Goal: Transaction & Acquisition: Purchase product/service

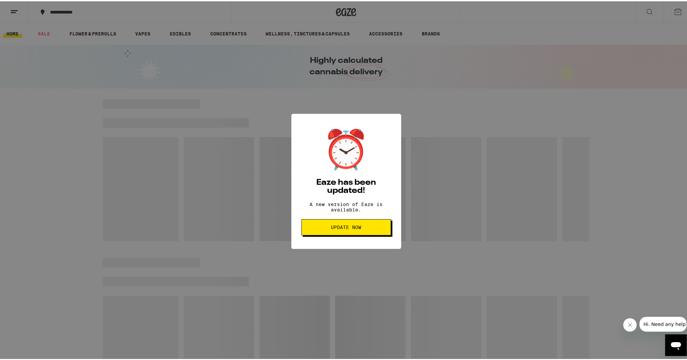
click at [335, 229] on span "Update Now" at bounding box center [346, 226] width 30 height 5
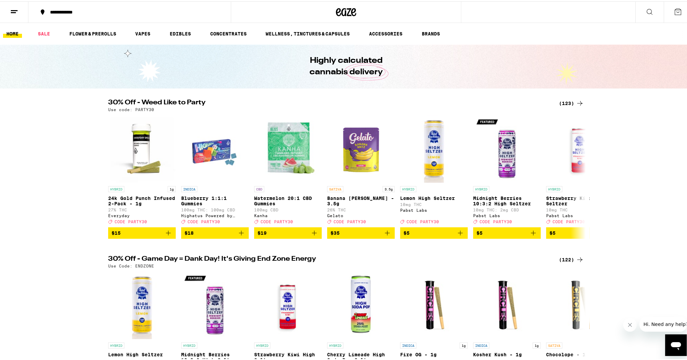
click at [564, 103] on div "(123)" at bounding box center [571, 102] width 25 height 8
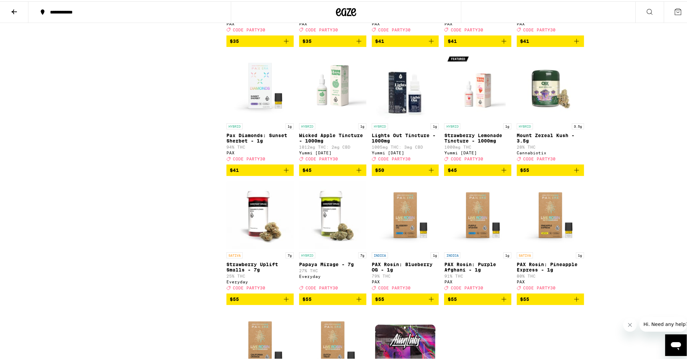
scroll to position [3008, 0]
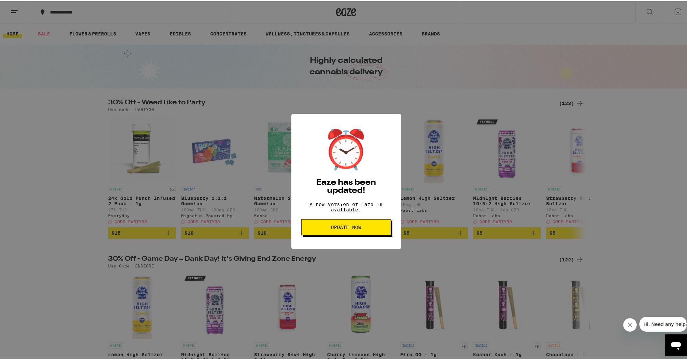
click at [357, 227] on button "Update Now" at bounding box center [347, 226] width 90 height 16
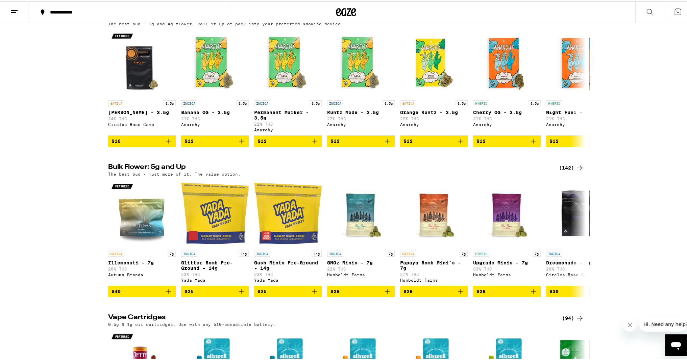
scroll to position [811, 0]
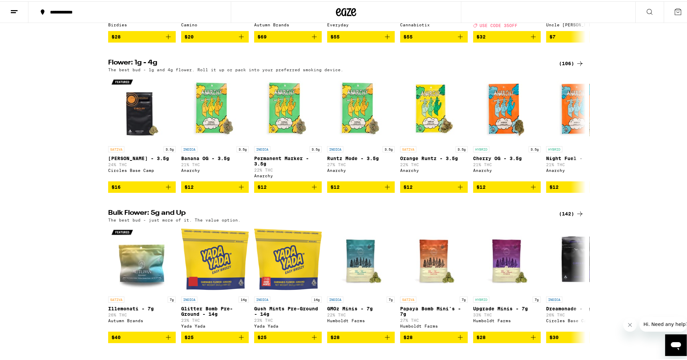
click at [569, 217] on div "(142)" at bounding box center [571, 213] width 25 height 8
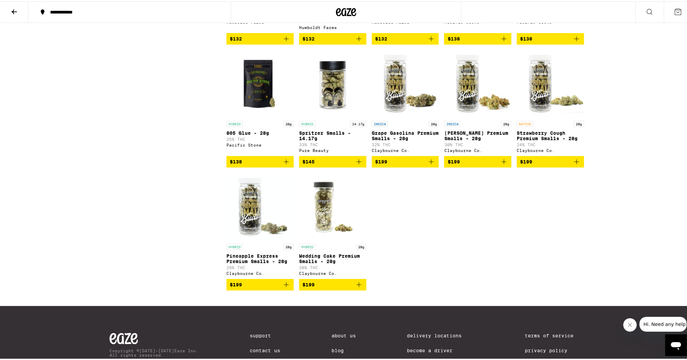
scroll to position [3414, 0]
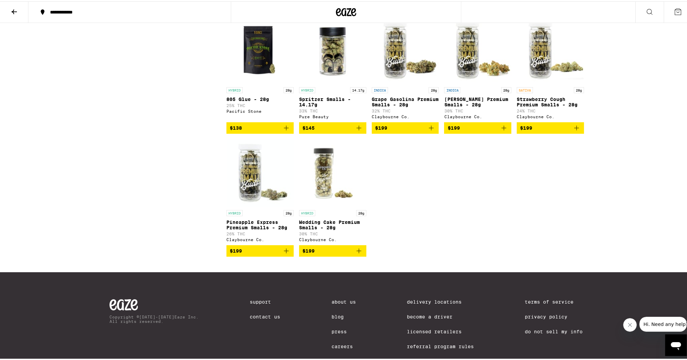
click at [15, 16] on button at bounding box center [14, 10] width 28 height 21
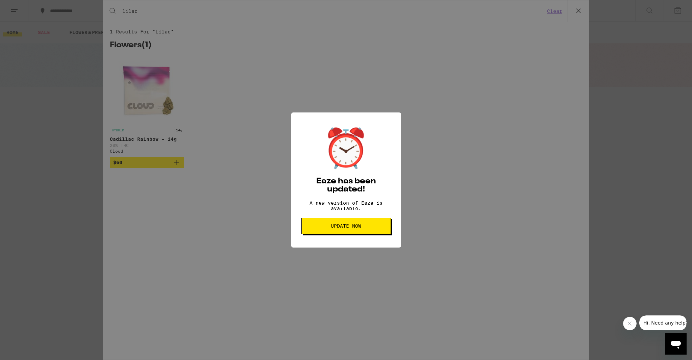
type input "lilac"
click at [368, 225] on button "Update Now" at bounding box center [347, 226] width 90 height 16
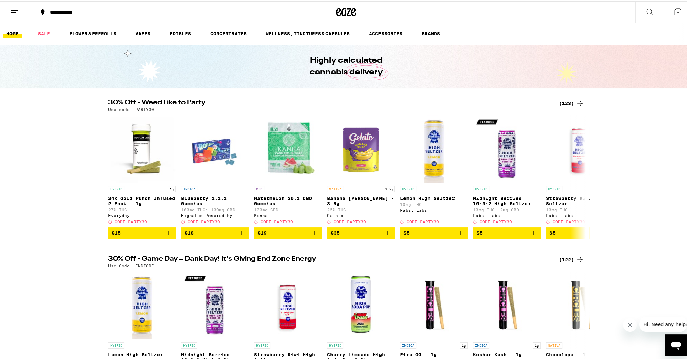
click at [640, 6] on button at bounding box center [649, 10] width 28 height 21
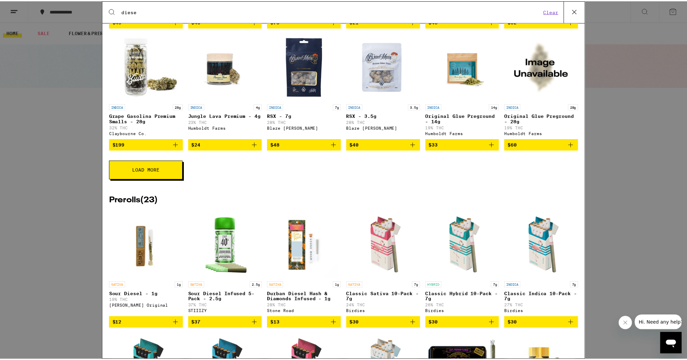
scroll to position [270, 0]
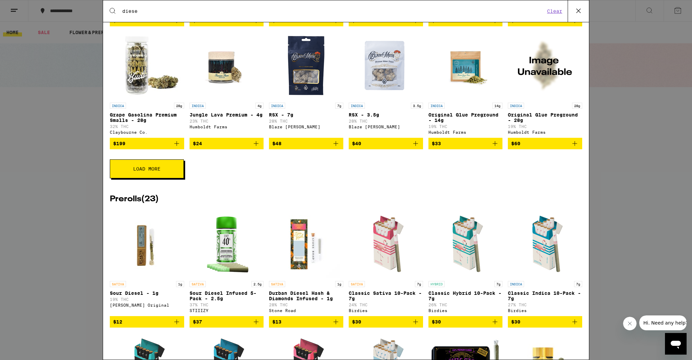
type input "diese"
click at [62, 164] on div "Search for Products diese Clear 95 results for "diese" Categories ( 1 ) Women o…" at bounding box center [346, 180] width 692 height 360
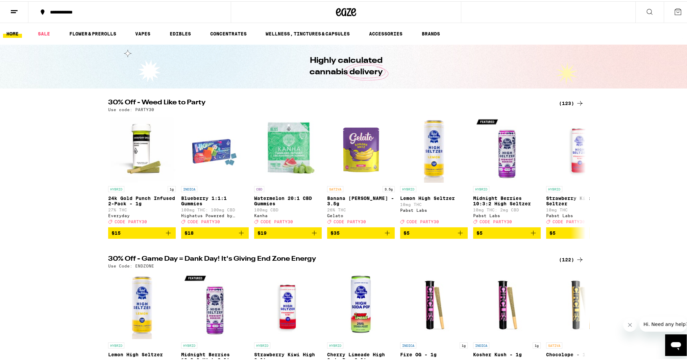
click at [19, 13] on button at bounding box center [14, 10] width 28 height 21
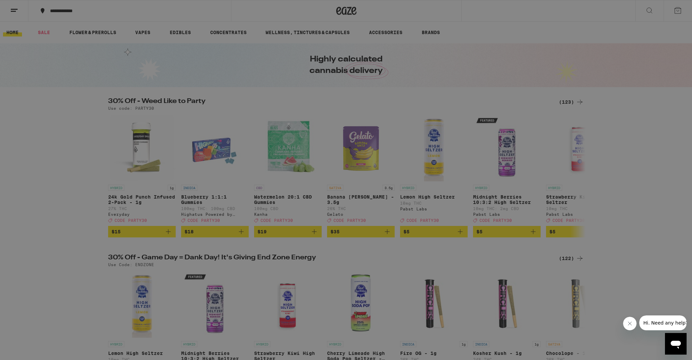
click at [79, 183] on link "Order History" at bounding box center [93, 182] width 119 height 8
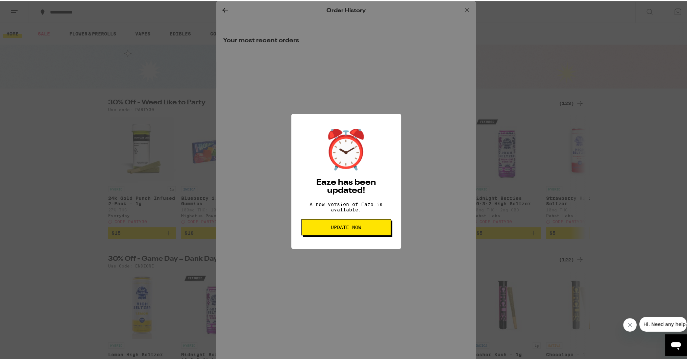
click at [313, 280] on div "⏰ Eaze has been updated! A new version of Eaze is available. Update Now" at bounding box center [346, 180] width 692 height 360
click at [332, 229] on span "Update Now" at bounding box center [346, 226] width 30 height 5
click at [394, 275] on div "⏰ Eaze has been updated! A new version of Eaze is available. Update Now" at bounding box center [346, 180] width 692 height 360
click at [358, 229] on span "Update Now" at bounding box center [346, 226] width 30 height 5
click at [409, 79] on div "⏰ Eaze has been updated! A new version of Eaze is available. Update Now" at bounding box center [346, 180] width 692 height 360
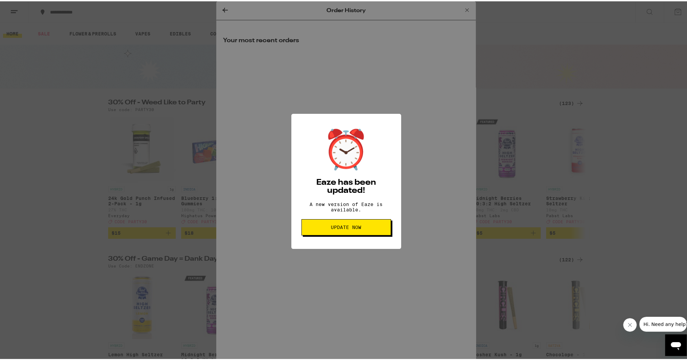
click at [446, 19] on div "⏰ Eaze has been updated! A new version of Eaze is available. Update Now" at bounding box center [346, 180] width 692 height 360
click at [458, 9] on div "⏰ Eaze has been updated! A new version of Eaze is available. Update Now" at bounding box center [346, 180] width 692 height 360
drag, startPoint x: 470, startPoint y: 0, endPoint x: 414, endPoint y: 30, distance: 63.8
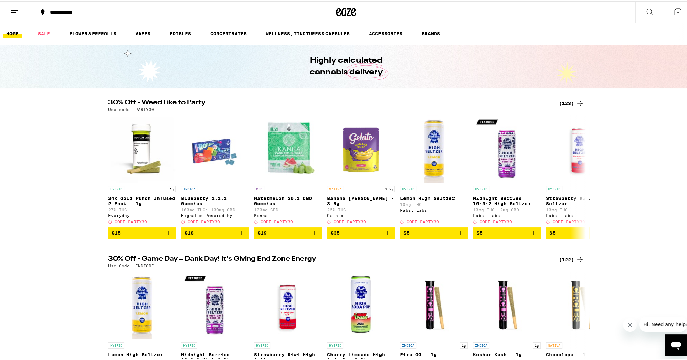
click at [17, 11] on icon at bounding box center [14, 10] width 8 height 8
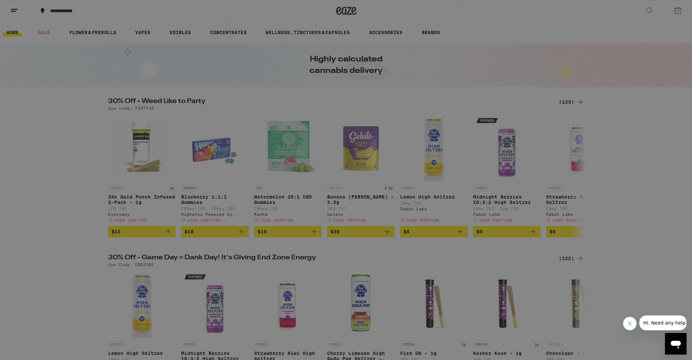
click at [58, 240] on link "Account" at bounding box center [93, 237] width 119 height 8
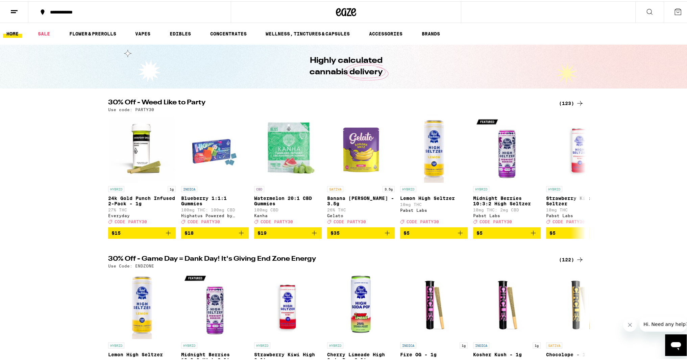
click at [14, 15] on button at bounding box center [14, 10] width 28 height 21
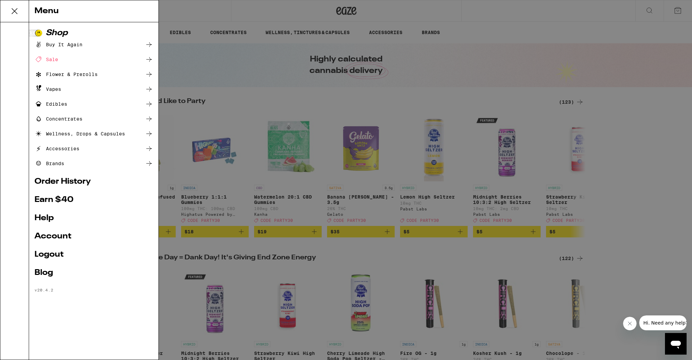
click at [63, 184] on link "Order History" at bounding box center [93, 182] width 119 height 8
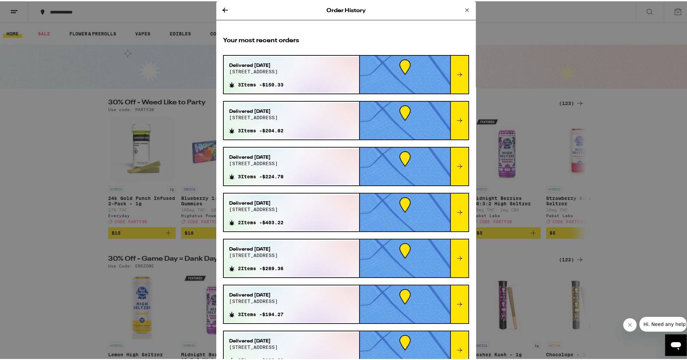
click at [456, 75] on icon at bounding box center [460, 73] width 8 height 8
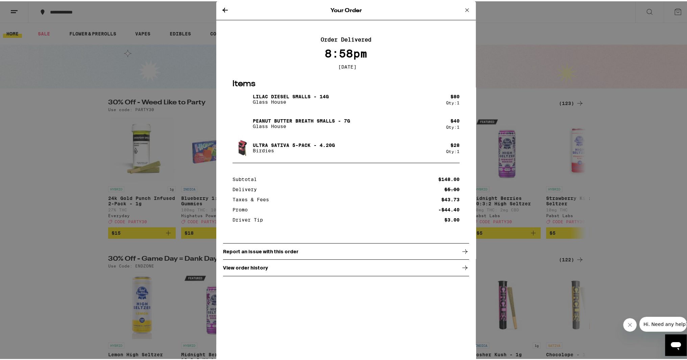
click at [466, 8] on icon at bounding box center [467, 9] width 8 height 8
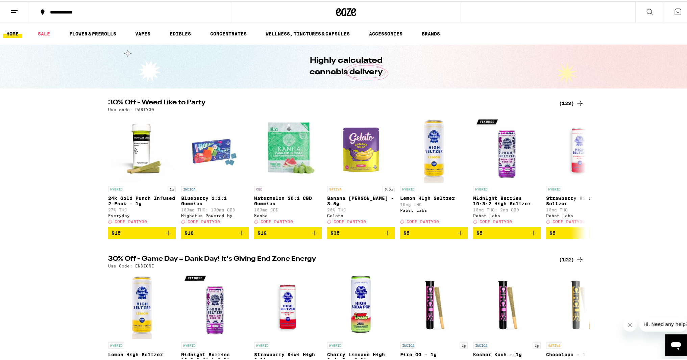
click at [646, 14] on icon at bounding box center [650, 10] width 8 height 8
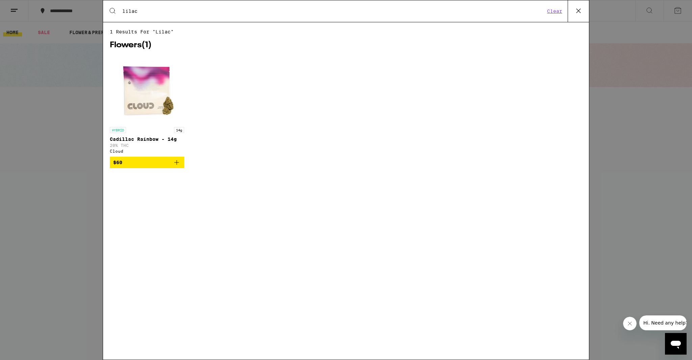
type input "lilac"
click at [574, 15] on icon at bounding box center [579, 11] width 10 height 10
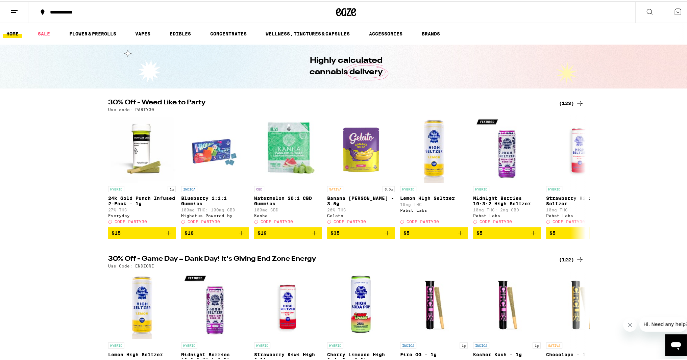
click at [576, 99] on icon at bounding box center [580, 102] width 8 height 8
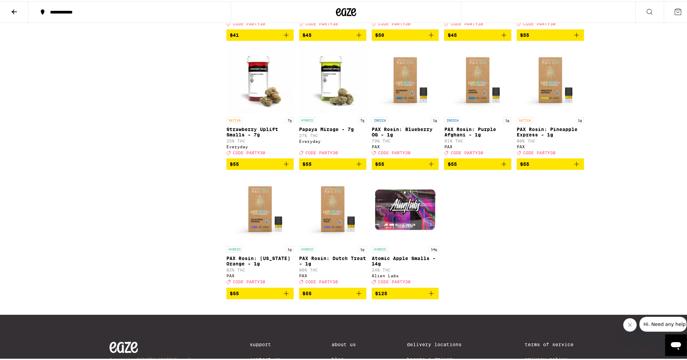
scroll to position [3177, 0]
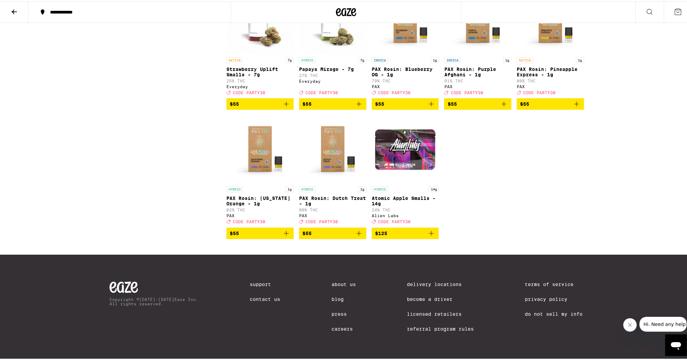
drag, startPoint x: 584, startPoint y: 256, endPoint x: 580, endPoint y: 243, distance: 14.1
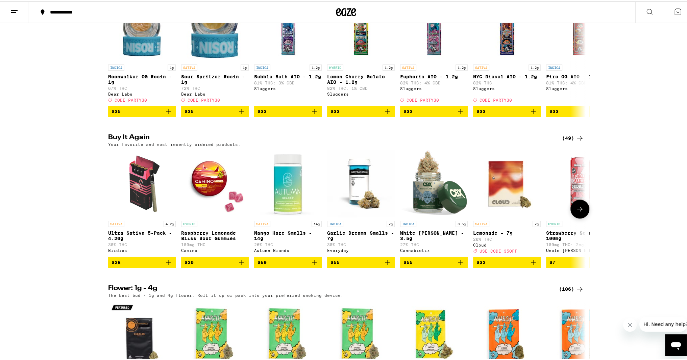
scroll to position [676, 0]
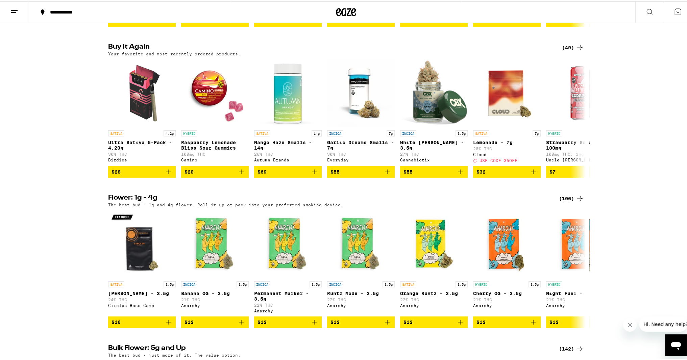
click at [568, 201] on div "(106)" at bounding box center [571, 197] width 25 height 8
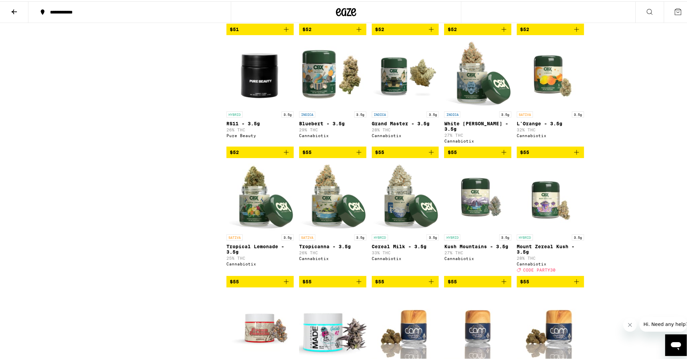
scroll to position [2163, 0]
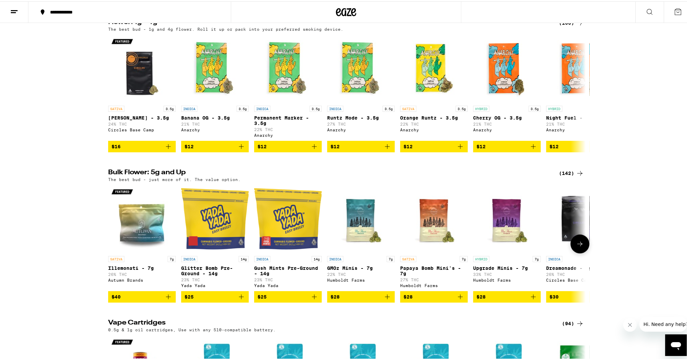
scroll to position [879, 0]
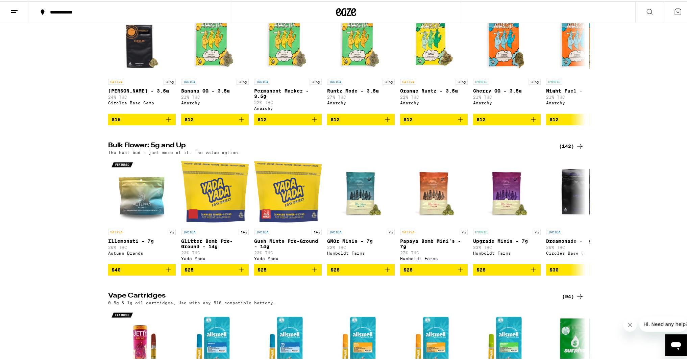
click at [564, 149] on div "(142)" at bounding box center [571, 145] width 25 height 8
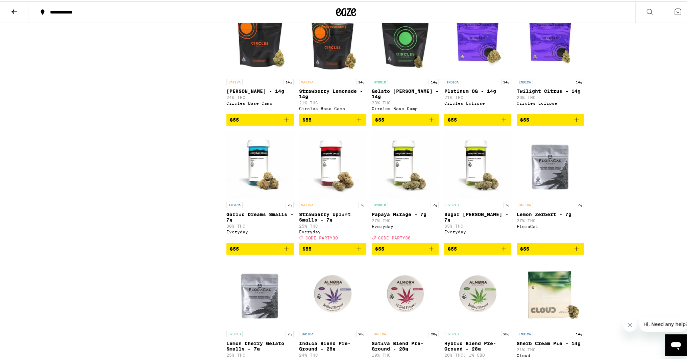
scroll to position [1589, 0]
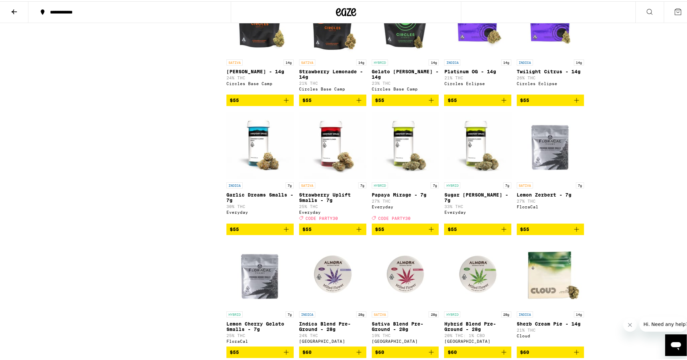
click at [358, 232] on icon "Add to bag" at bounding box center [359, 228] width 8 height 8
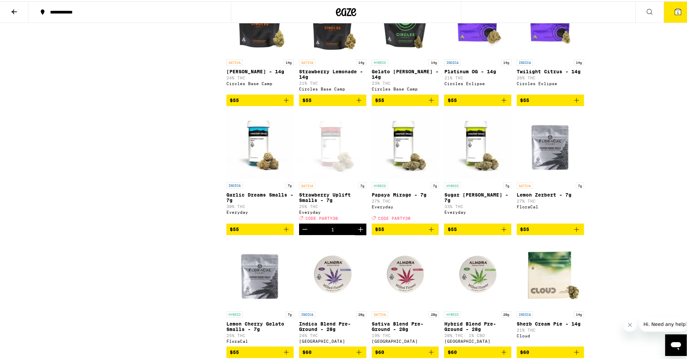
click at [431, 232] on icon "Add to bag" at bounding box center [431, 228] width 8 height 8
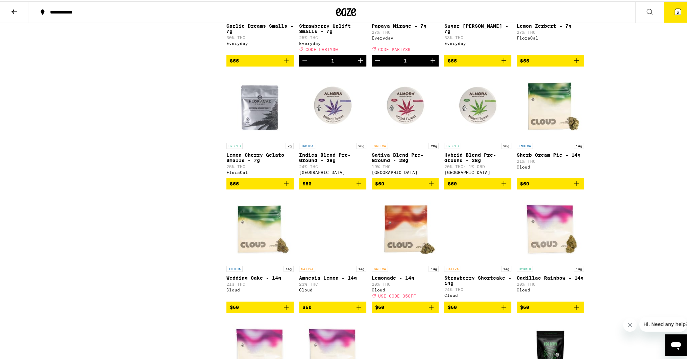
scroll to position [1758, 0]
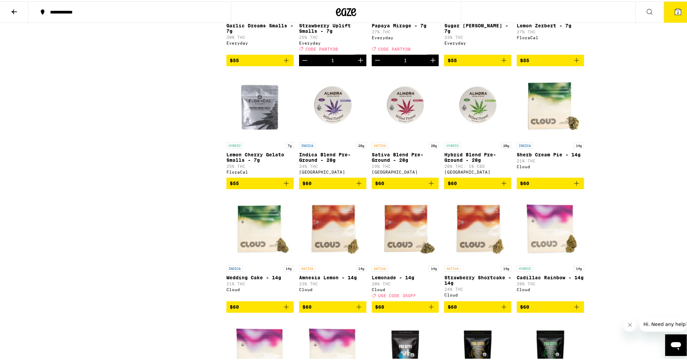
click at [674, 12] on icon at bounding box center [678, 10] width 8 height 8
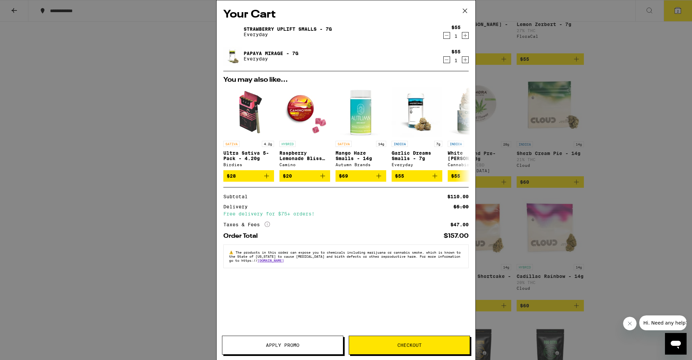
click at [284, 343] on span "Apply Promo" at bounding box center [282, 345] width 33 height 5
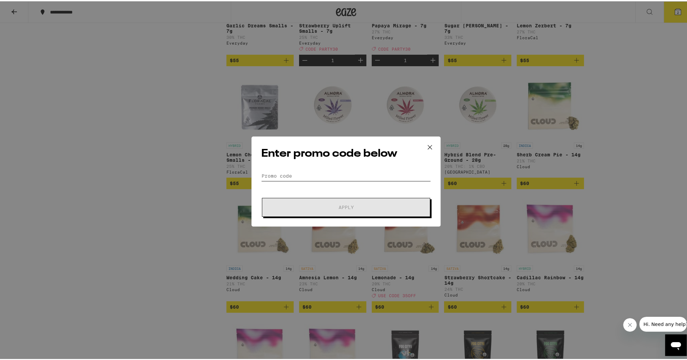
click at [281, 176] on input "Promo Code" at bounding box center [346, 175] width 170 height 10
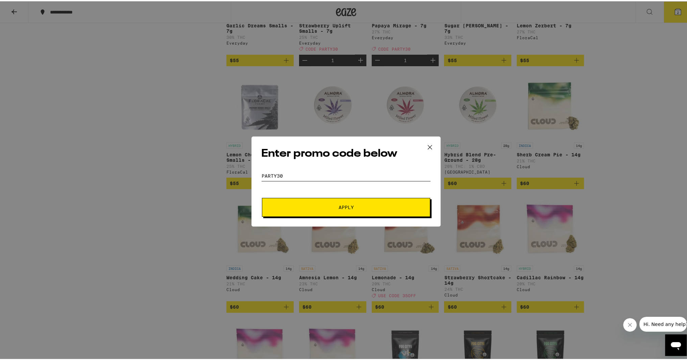
type input "party30"
click at [309, 203] on button "Apply" at bounding box center [346, 206] width 168 height 19
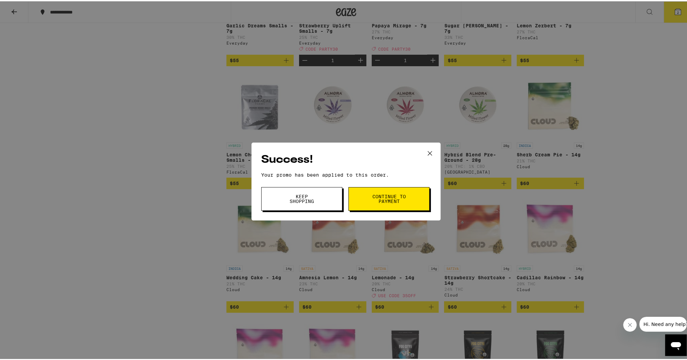
click at [408, 197] on button "Continue to payment" at bounding box center [388, 198] width 81 height 24
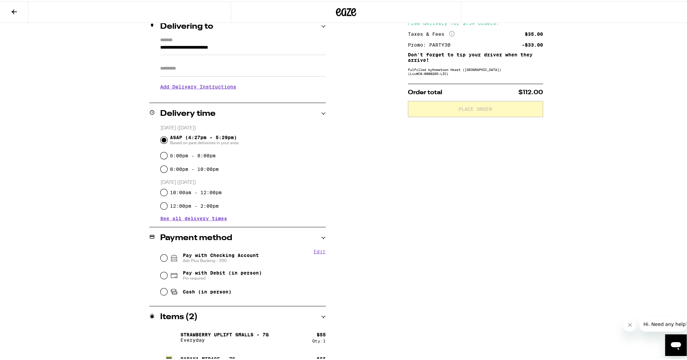
scroll to position [101, 0]
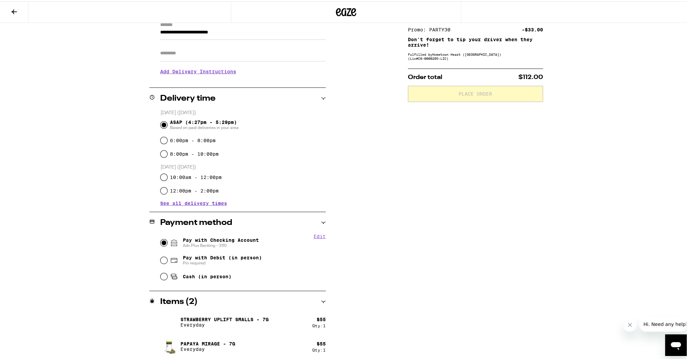
click at [161, 242] on input "Pay with Checking Account Adv Plus Banking - 3110" at bounding box center [164, 241] width 7 height 7
radio input "true"
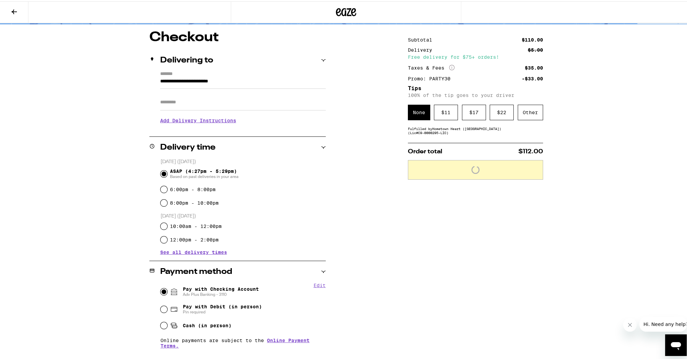
scroll to position [22, 0]
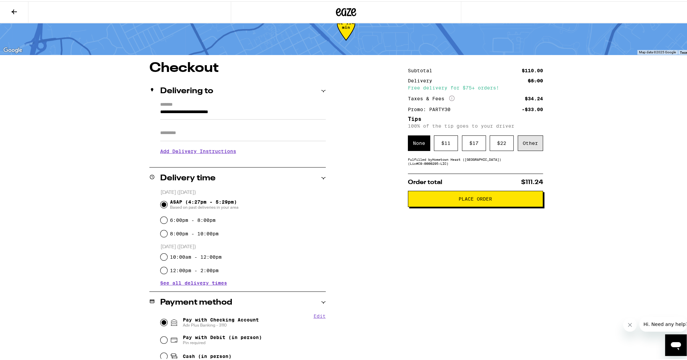
click at [521, 140] on div "Other" at bounding box center [530, 142] width 25 height 16
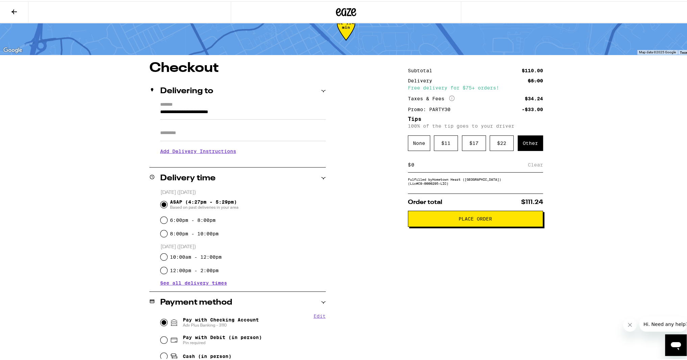
click at [456, 161] on div "$ Clear" at bounding box center [475, 163] width 135 height 15
click at [470, 166] on input at bounding box center [469, 164] width 117 height 6
click at [527, 163] on input "5" at bounding box center [471, 164] width 120 height 6
type input "5"
click at [531, 165] on div "Save" at bounding box center [537, 163] width 12 height 15
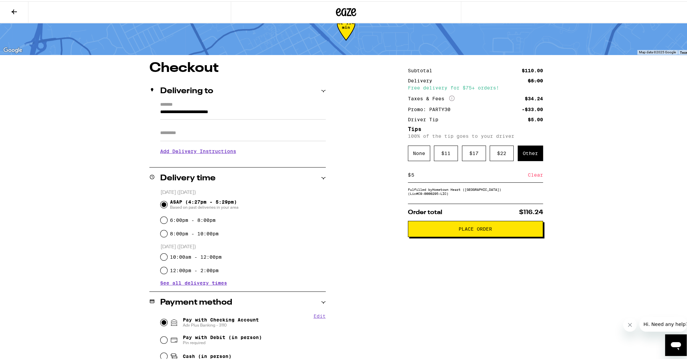
click at [499, 227] on span "Place Order" at bounding box center [476, 227] width 124 height 5
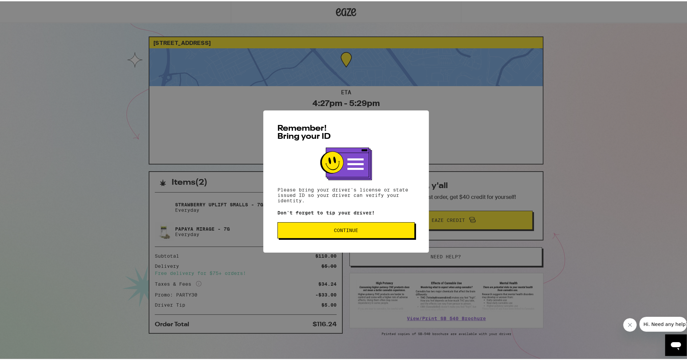
click at [347, 226] on button "Continue" at bounding box center [346, 229] width 137 height 16
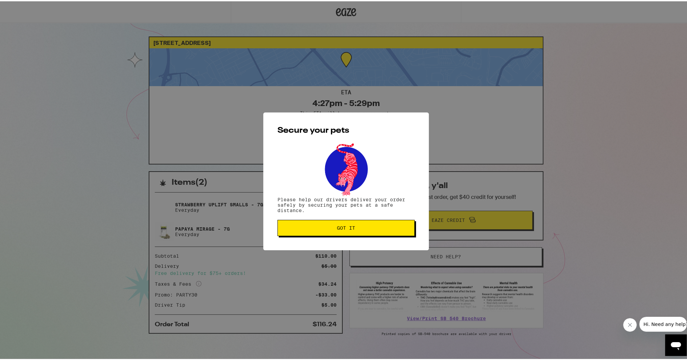
click at [347, 226] on span "Got it" at bounding box center [346, 226] width 18 height 5
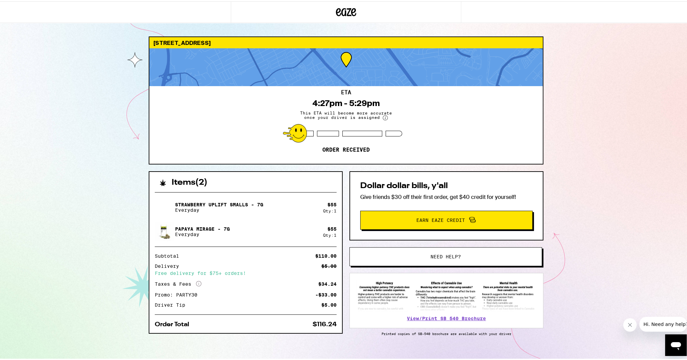
click at [347, 226] on div "Secure your pets Please help our drivers deliver your order safely by securing …" at bounding box center [346, 180] width 692 height 360
